Goal: Navigation & Orientation: Find specific page/section

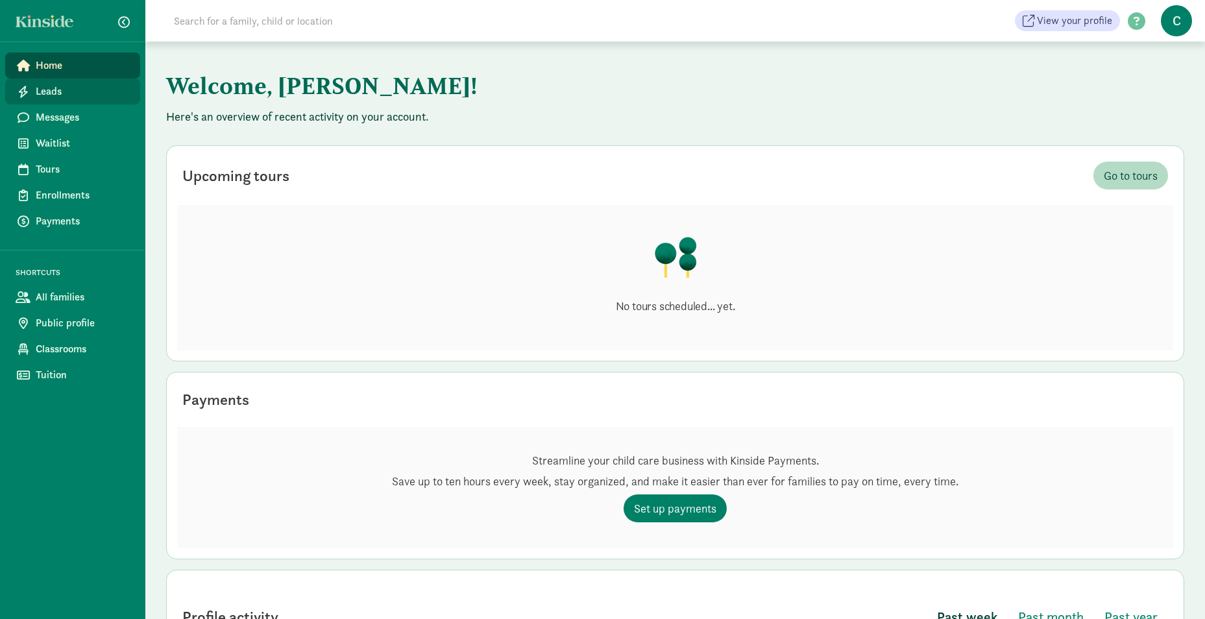
click at [37, 95] on span "Leads" at bounding box center [83, 92] width 94 height 16
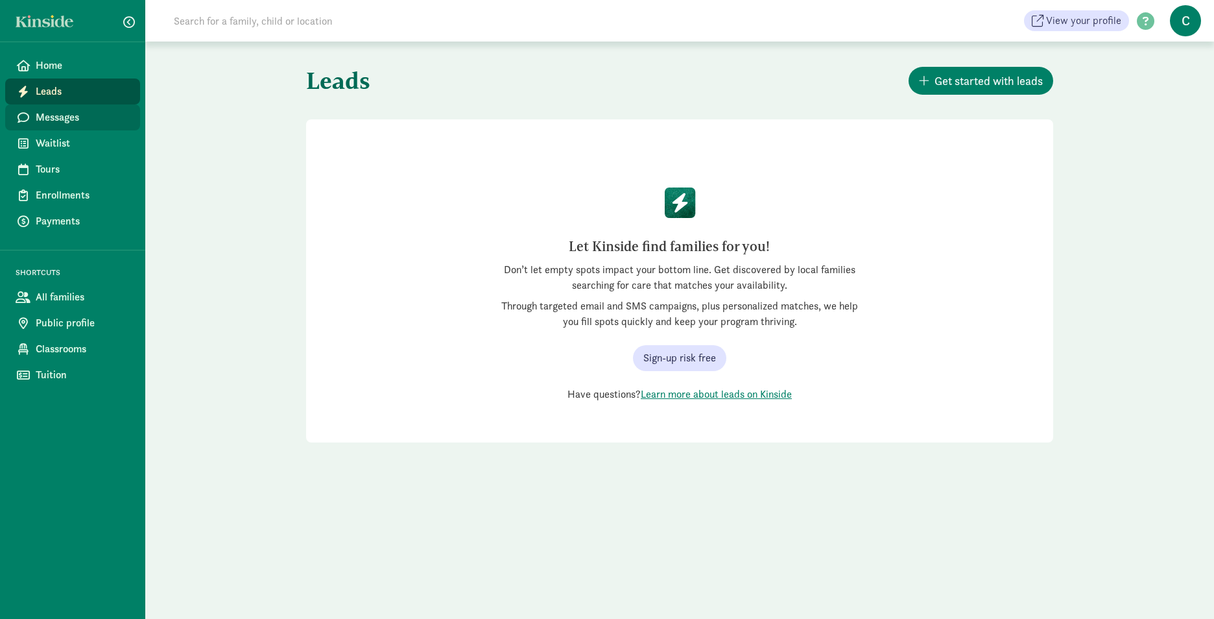
click at [43, 119] on span "Messages" at bounding box center [83, 118] width 94 height 16
